Goal: Find specific page/section: Find specific page/section

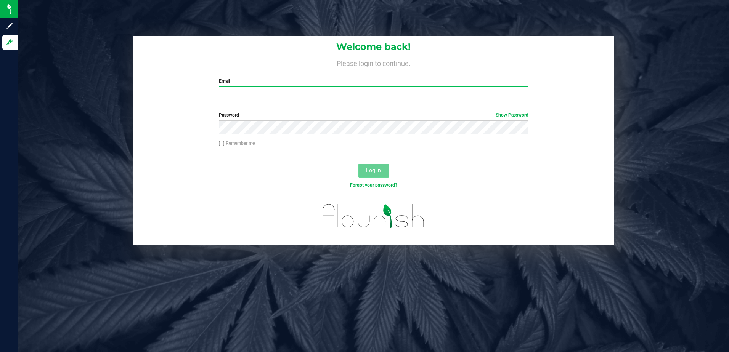
type input "[EMAIL_ADDRESS][DOMAIN_NAME]"
click at [375, 168] on span "Log In" at bounding box center [373, 170] width 15 height 6
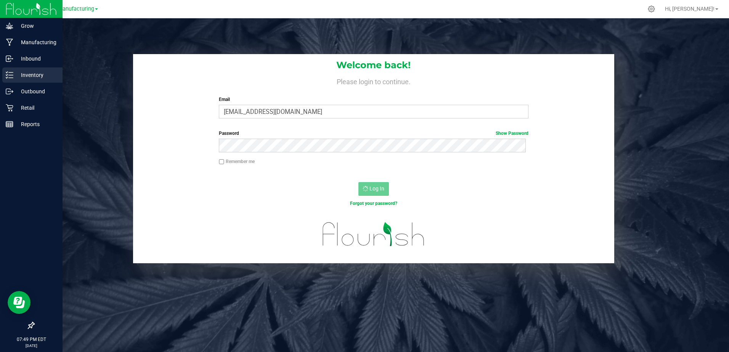
click at [15, 79] on p "Inventory" at bounding box center [36, 75] width 46 height 9
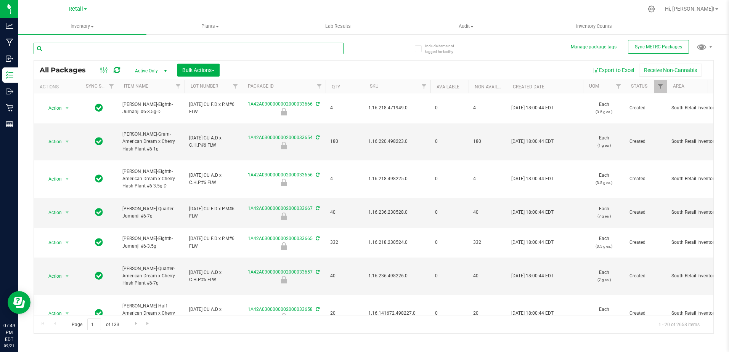
click at [111, 43] on input "text" at bounding box center [189, 48] width 310 height 11
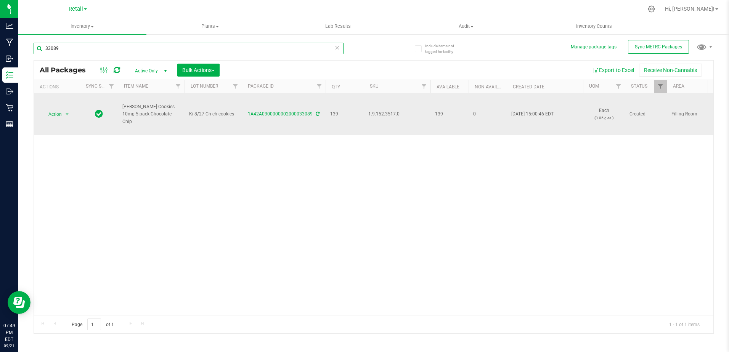
type input "33089"
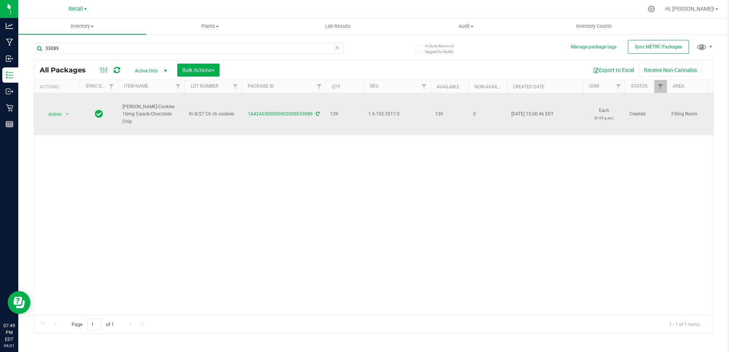
click at [394, 113] on span "1.9.152.3517.0" at bounding box center [397, 114] width 58 height 7
copy span "1.9.152.3517.0"
click at [317, 114] on icon at bounding box center [318, 114] width 4 height 5
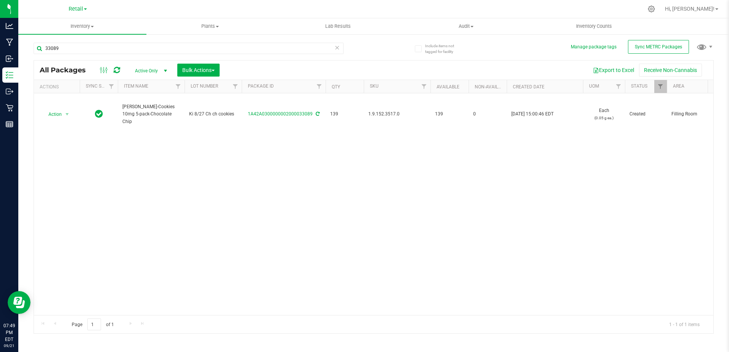
click at [114, 69] on icon at bounding box center [117, 70] width 6 height 8
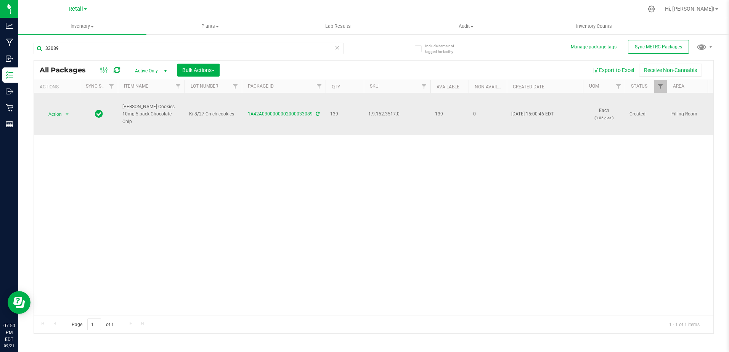
click at [388, 114] on span "1.9.152.3517.0" at bounding box center [397, 114] width 58 height 7
copy span "1.9.152.3517.0"
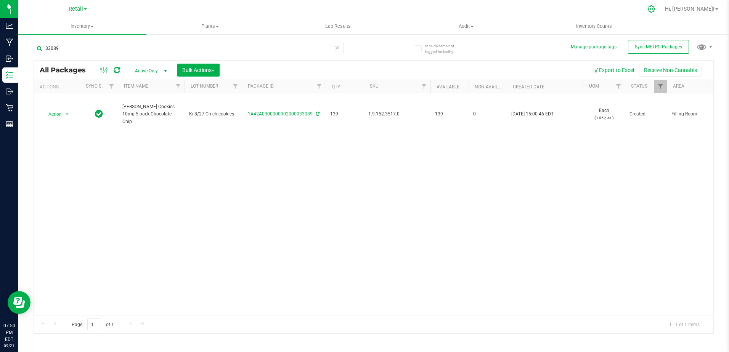
click at [661, 14] on div at bounding box center [651, 9] width 19 height 16
click at [655, 11] on icon at bounding box center [651, 9] width 8 height 8
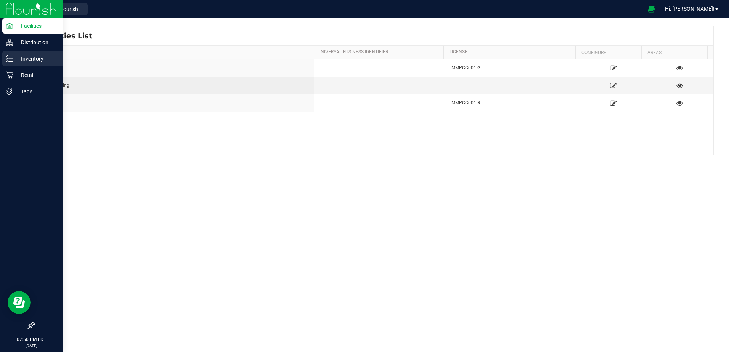
click at [12, 56] on line at bounding box center [11, 56] width 4 height 0
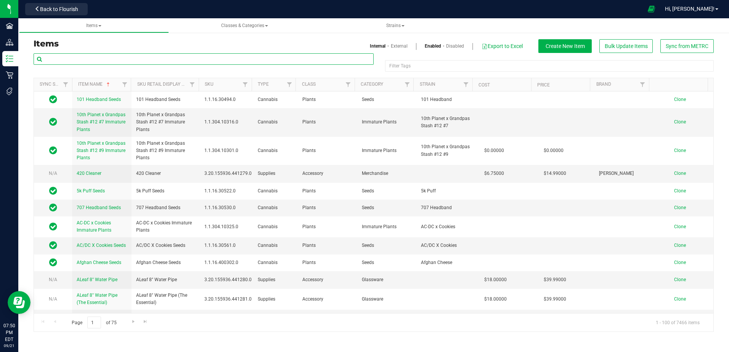
paste input "1.9.152.3517.0"
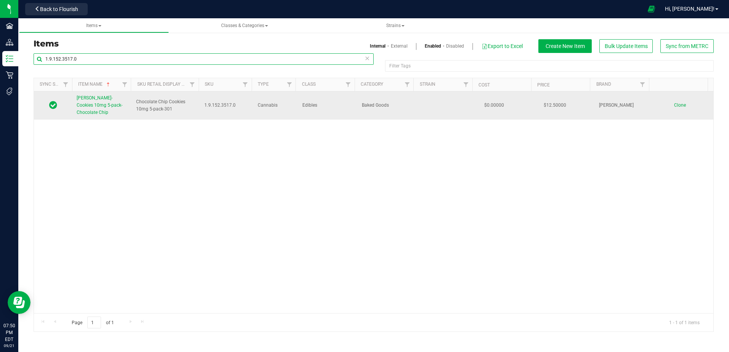
type input "1.9.152.3517.0"
click at [112, 102] on link "Slater-Cookies 10mg 5-pack-Chocolate Chip" at bounding box center [102, 106] width 50 height 22
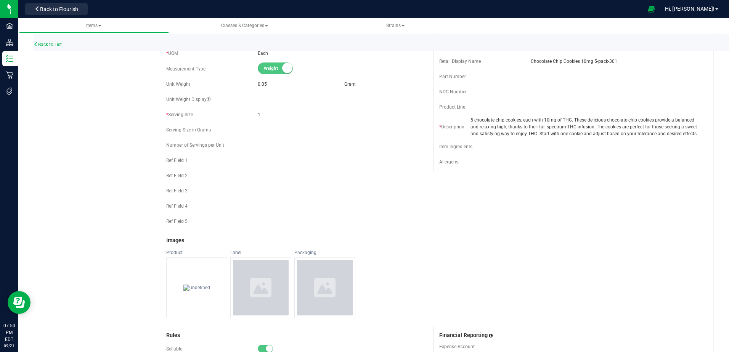
scroll to position [153, 0]
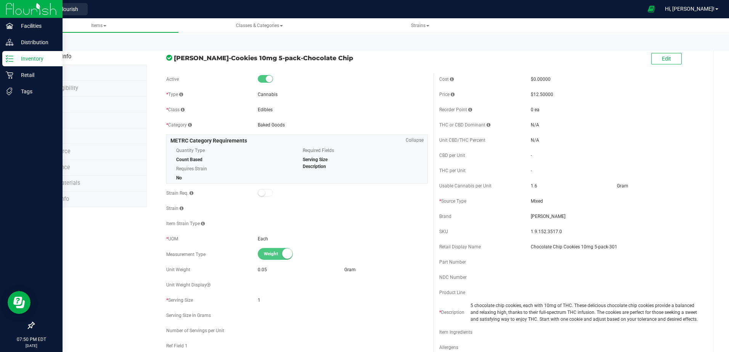
click at [20, 59] on p "Inventory" at bounding box center [36, 58] width 46 height 9
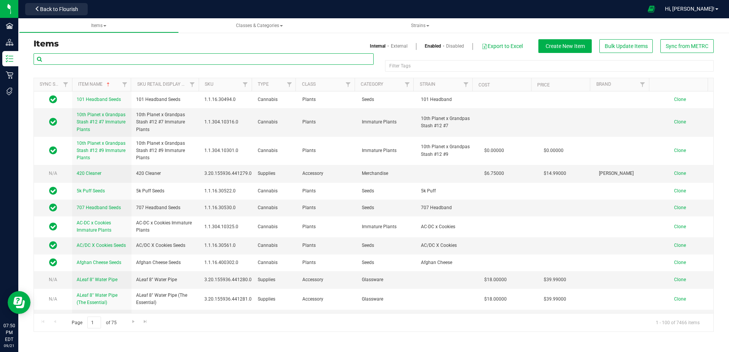
paste input "1.8.306.372622.0"
type input "1.8.306.372622.0"
click at [396, 43] on link "External" at bounding box center [399, 46] width 17 height 7
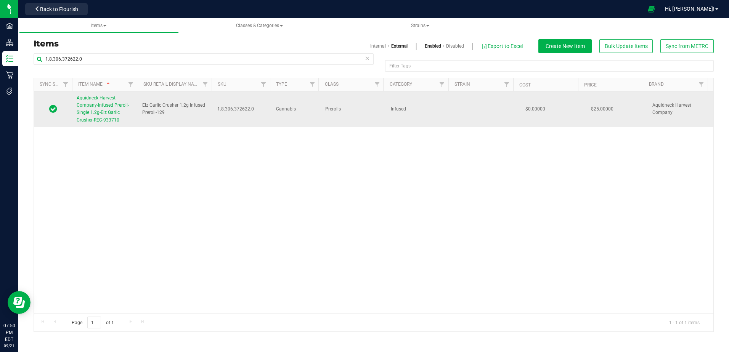
click at [95, 102] on link "Aquidneck Harvest Company-Infused Preroll-Single 1.2g-Elz Garlic Crusher-REC-93…" at bounding box center [105, 109] width 56 height 29
